Goal: Check status: Check status

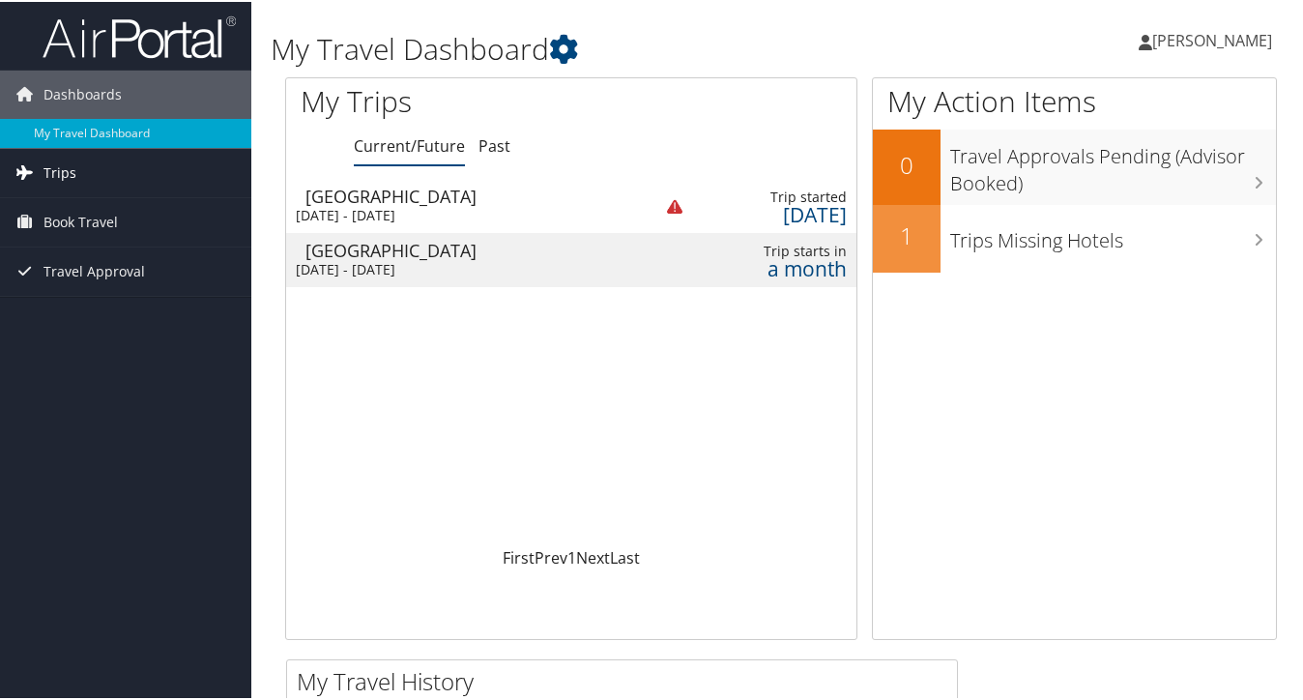
click at [122, 163] on link "Trips" at bounding box center [125, 171] width 251 height 48
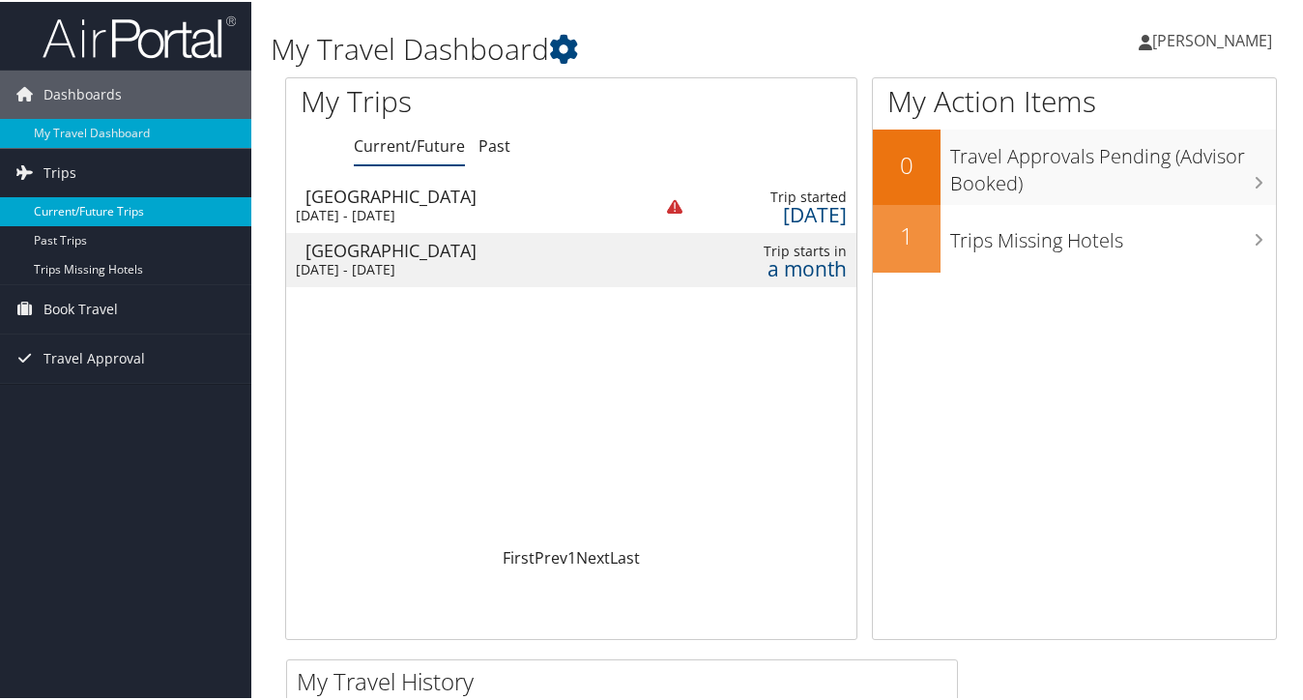
click at [110, 211] on link "Current/Future Trips" at bounding box center [125, 209] width 251 height 29
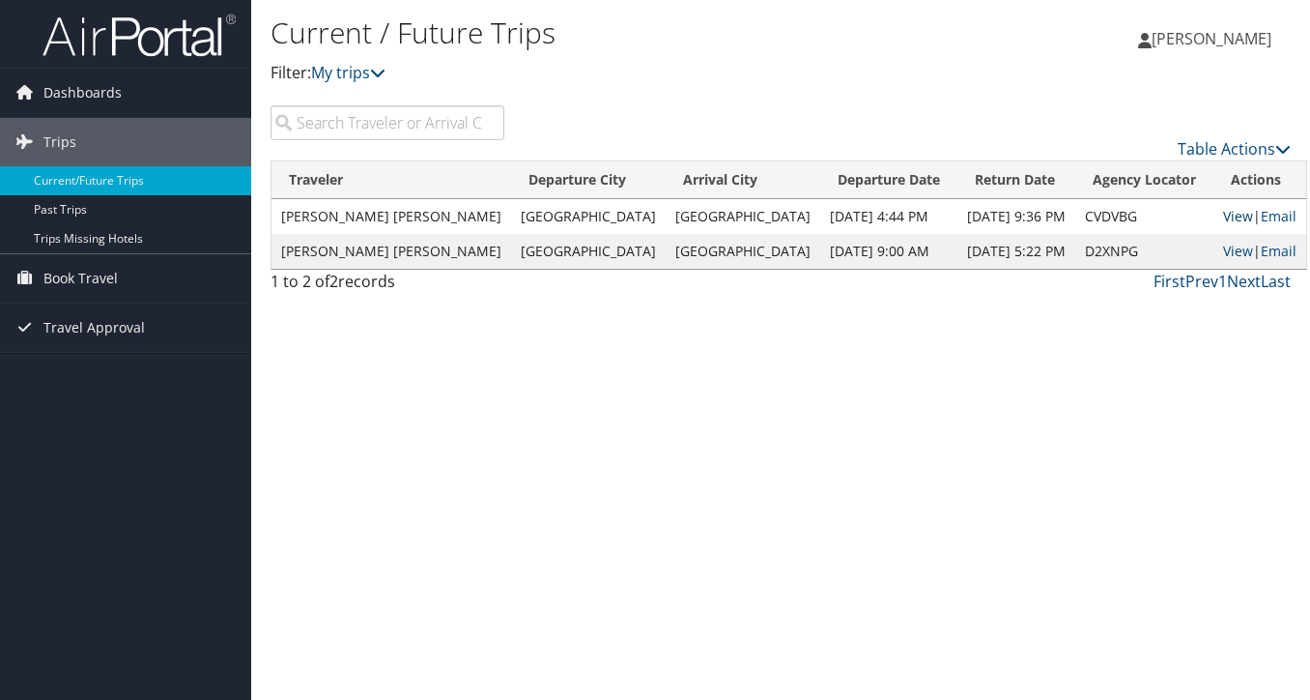
click at [1223, 216] on link "View" at bounding box center [1238, 216] width 30 height 18
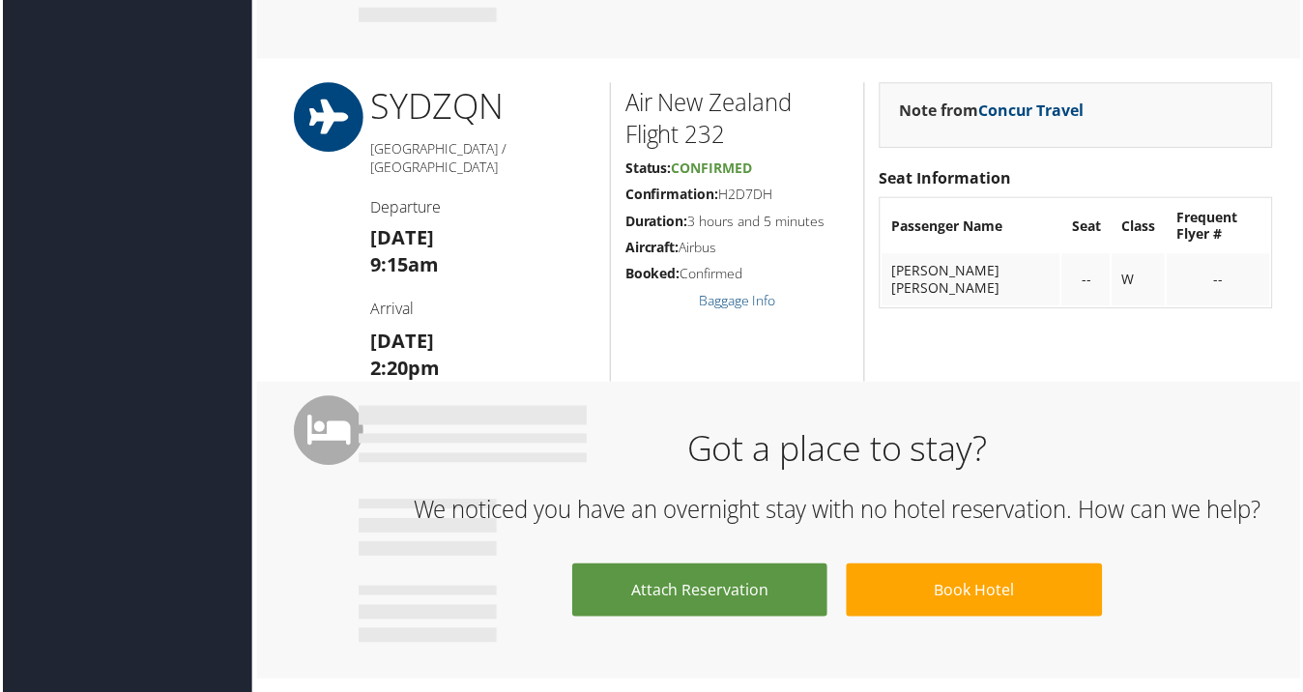
scroll to position [1534, 1]
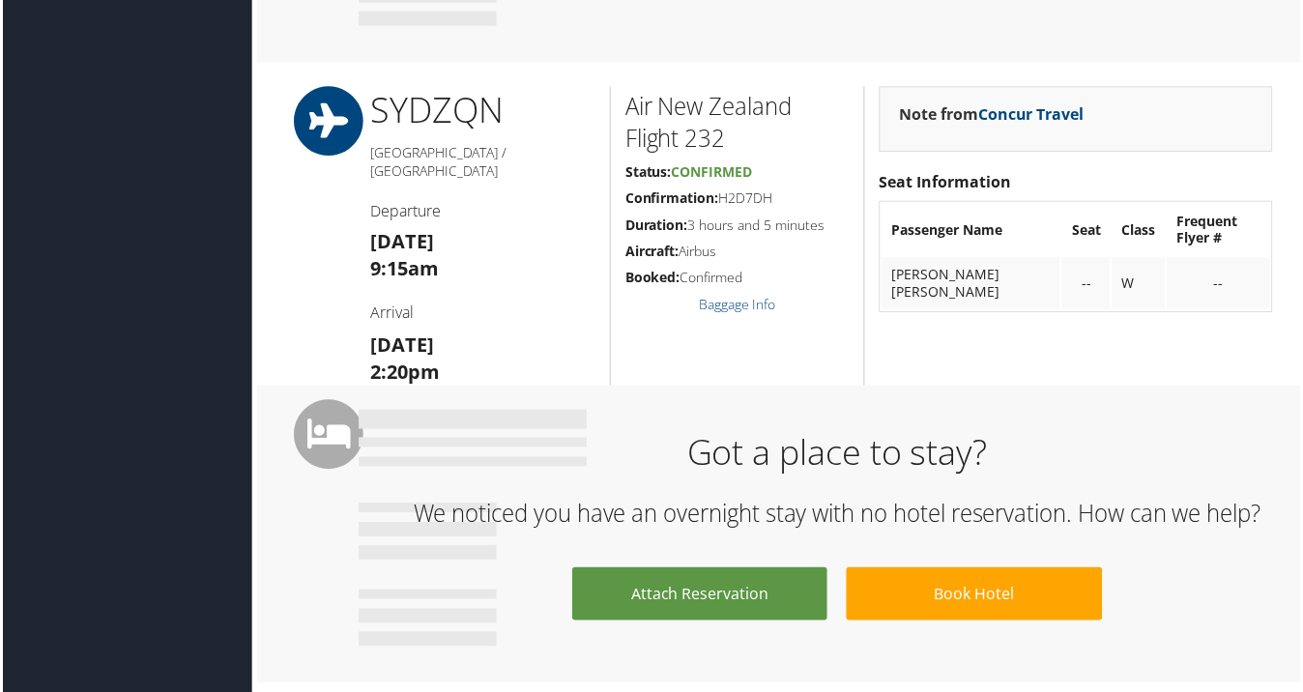
drag, startPoint x: 787, startPoint y: 200, endPoint x: 719, endPoint y: 202, distance: 67.7
click at [719, 202] on h5 "Confirmation: H2D7DH" at bounding box center [737, 198] width 225 height 19
click at [762, 191] on h5 "Confirmation: H2D7DH" at bounding box center [737, 198] width 225 height 19
drag, startPoint x: 781, startPoint y: 194, endPoint x: 720, endPoint y: 202, distance: 61.4
click at [720, 202] on h5 "Confirmation: H2D7DH" at bounding box center [737, 198] width 225 height 19
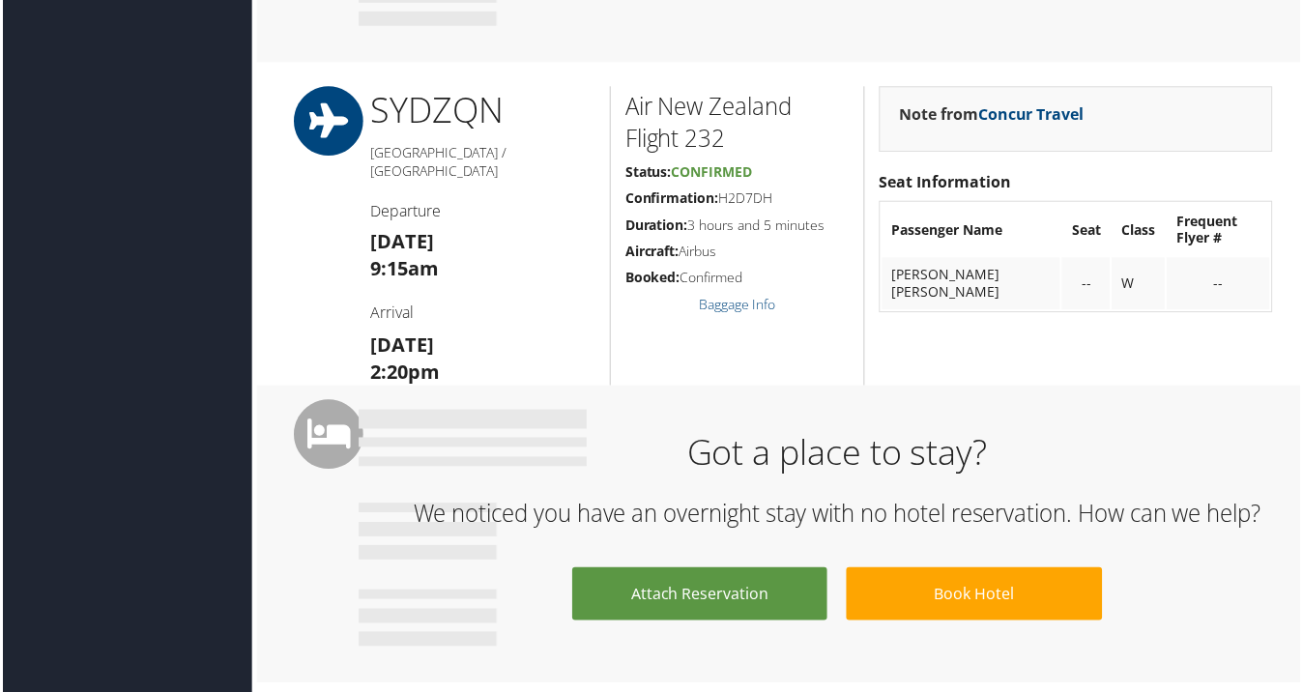
copy h5 "H2D7DH"
